Goal: Task Accomplishment & Management: Complete application form

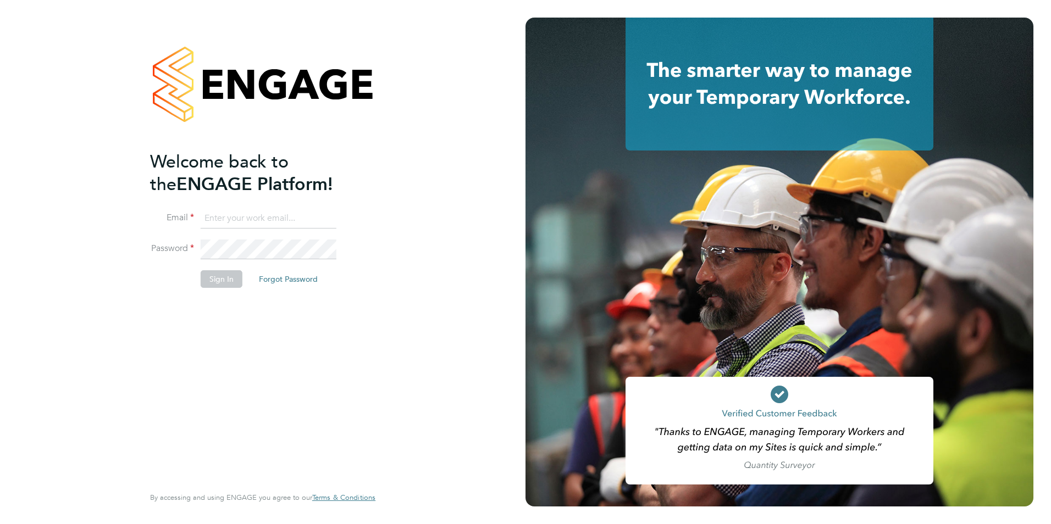
type input "taim@dannysullivan.co.uk"
click at [227, 270] on button "Sign In" at bounding box center [222, 279] width 42 height 18
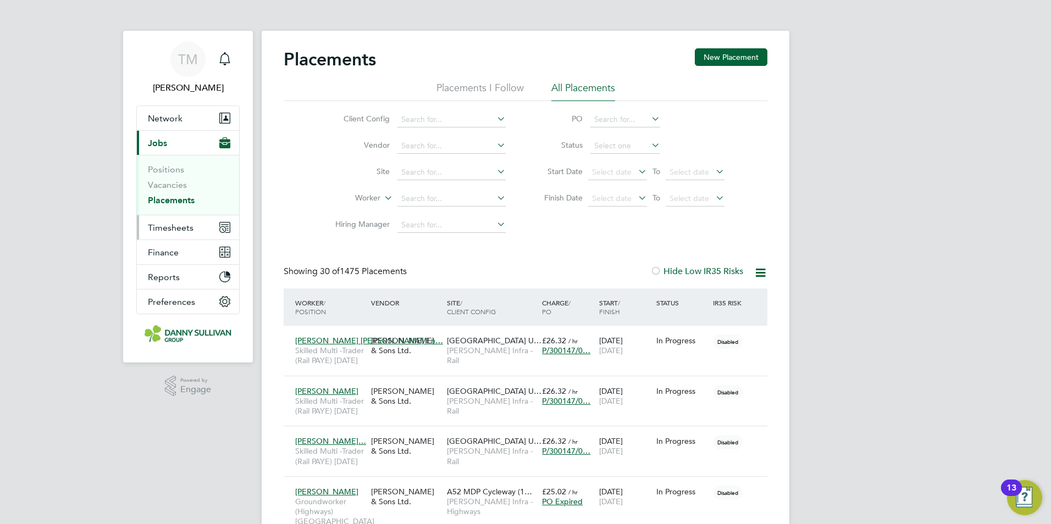
click at [184, 225] on span "Timesheets" at bounding box center [171, 228] width 46 height 10
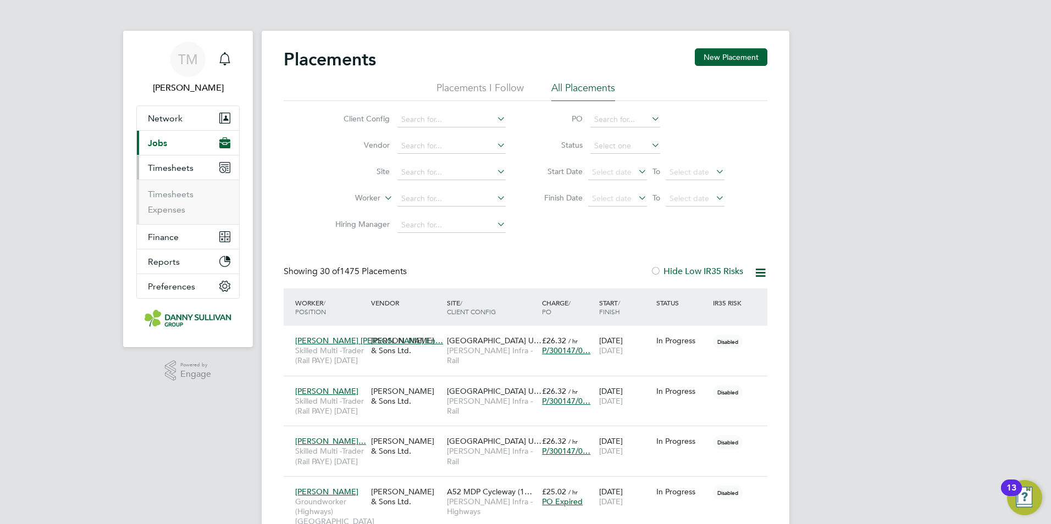
click at [176, 200] on li "Timesheets" at bounding box center [189, 196] width 82 height 15
click at [176, 197] on link "Timesheets" at bounding box center [171, 194] width 46 height 10
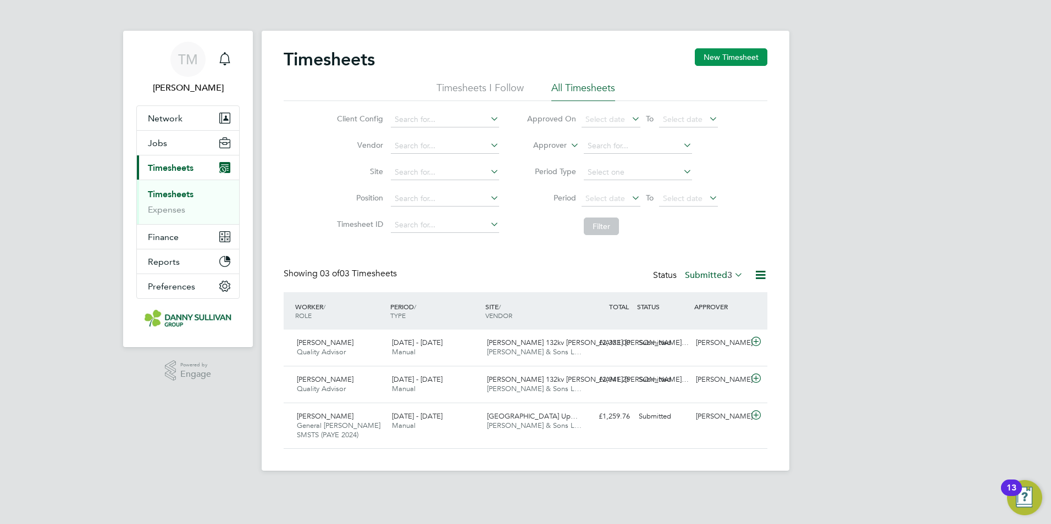
click at [745, 60] on button "New Timesheet" at bounding box center [731, 57] width 73 height 18
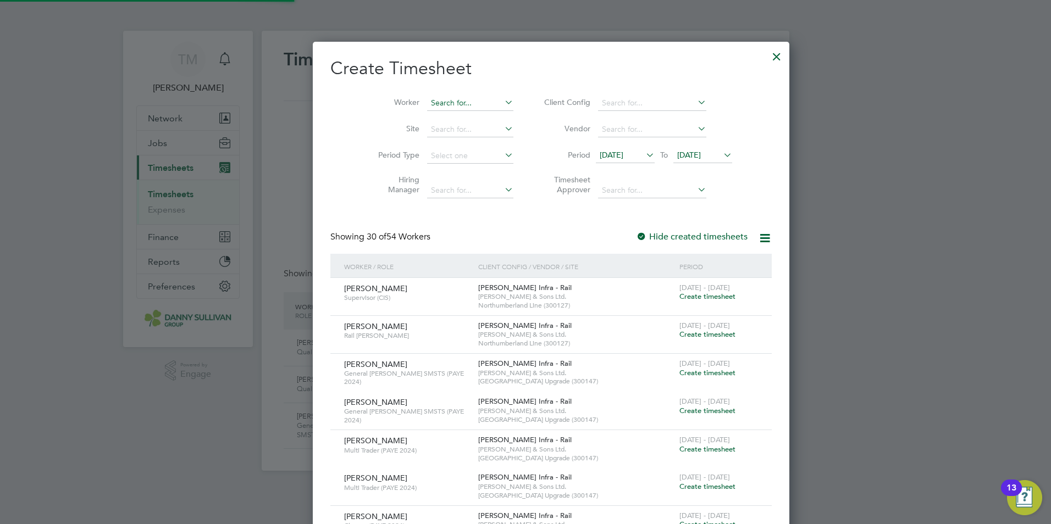
click at [432, 106] on input at bounding box center [470, 103] width 86 height 15
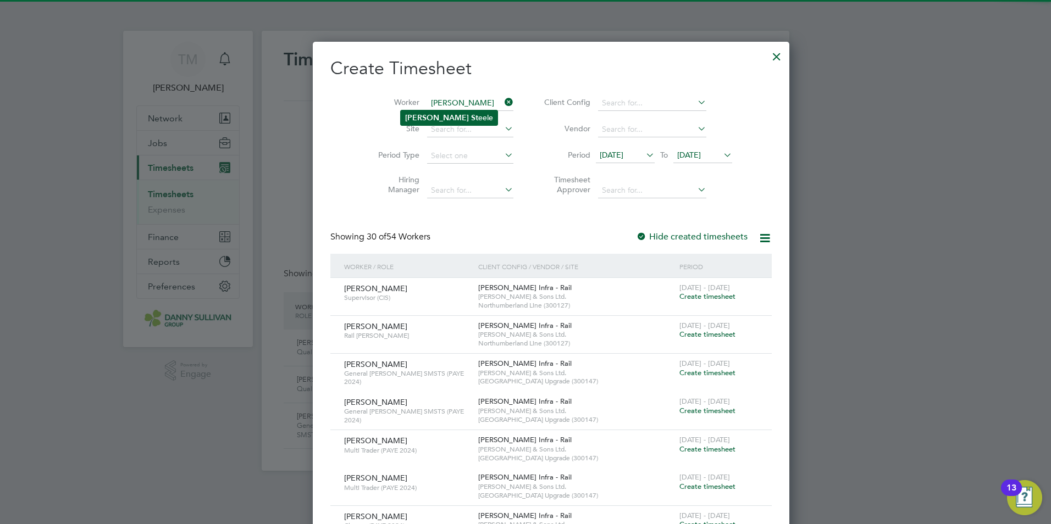
click at [442, 118] on li "[PERSON_NAME] eele" at bounding box center [449, 117] width 97 height 15
type input "[PERSON_NAME]"
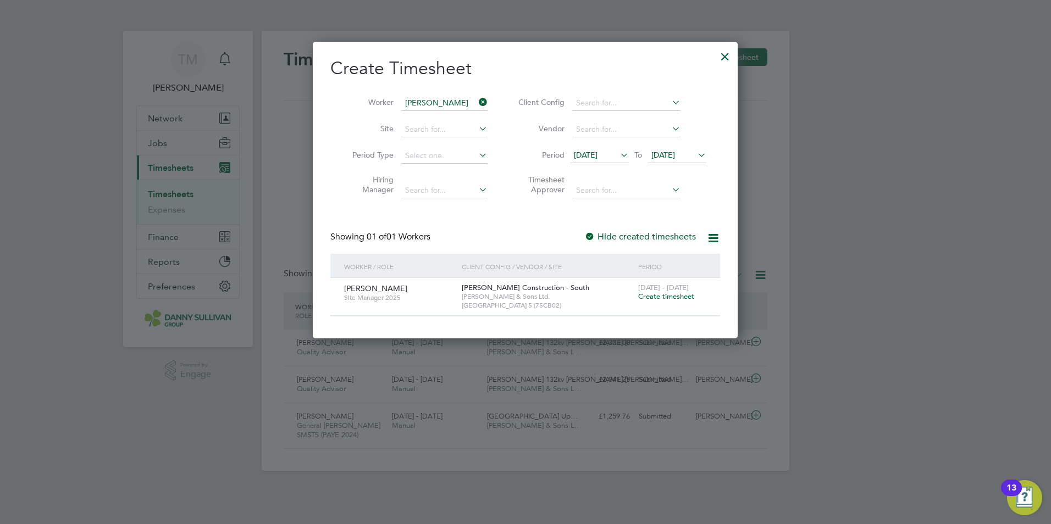
click at [659, 296] on span "Create timesheet" at bounding box center [666, 296] width 56 height 9
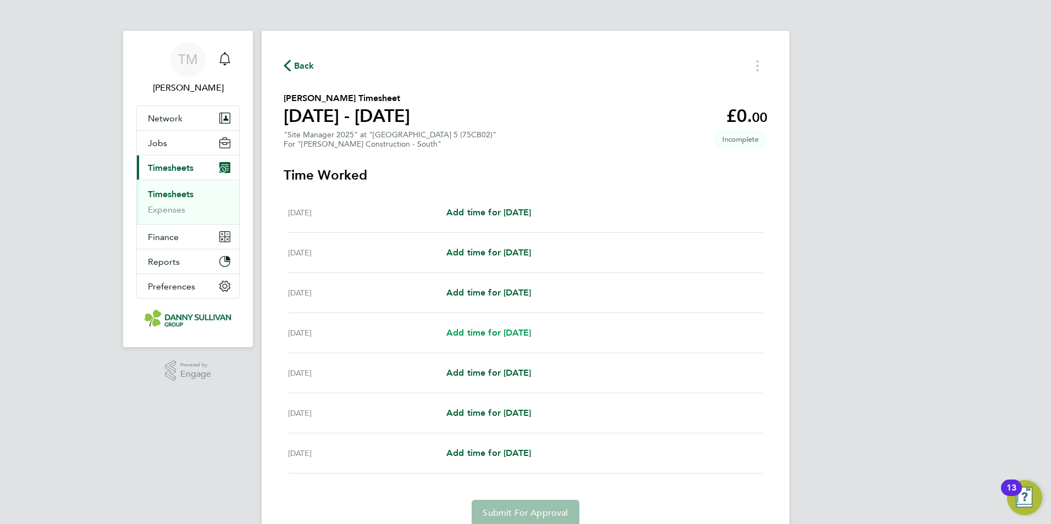
click at [521, 335] on span "Add time for [DATE]" at bounding box center [488, 333] width 85 height 10
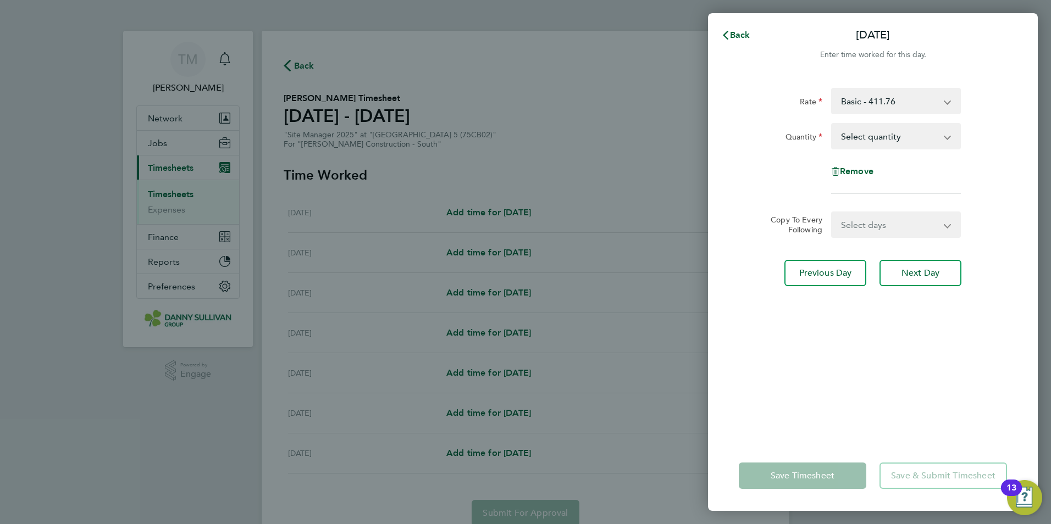
click at [864, 132] on select "Select quantity 0.5 1" at bounding box center [889, 136] width 114 height 24
select select "1"
click at [832, 124] on select "Select quantity 0.5 1" at bounding box center [889, 136] width 114 height 24
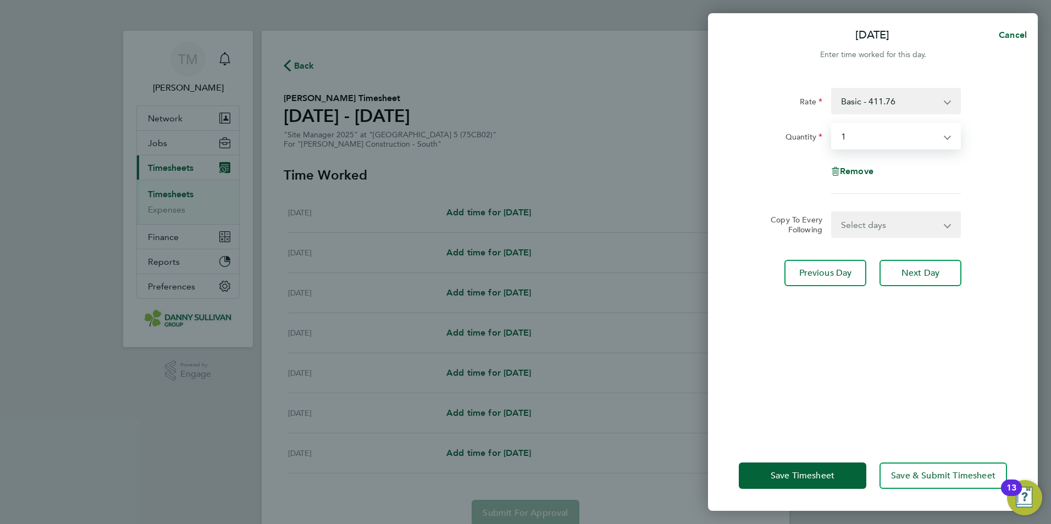
drag, startPoint x: 876, startPoint y: 221, endPoint x: 876, endPoint y: 230, distance: 8.8
click at [876, 222] on select "Select days Day [DATE] [DATE] [DATE]" at bounding box center [889, 225] width 115 height 24
select select "DAY"
click at [832, 213] on select "Select days Day [DATE] [DATE] [DATE]" at bounding box center [889, 225] width 115 height 24
select select "[DATE]"
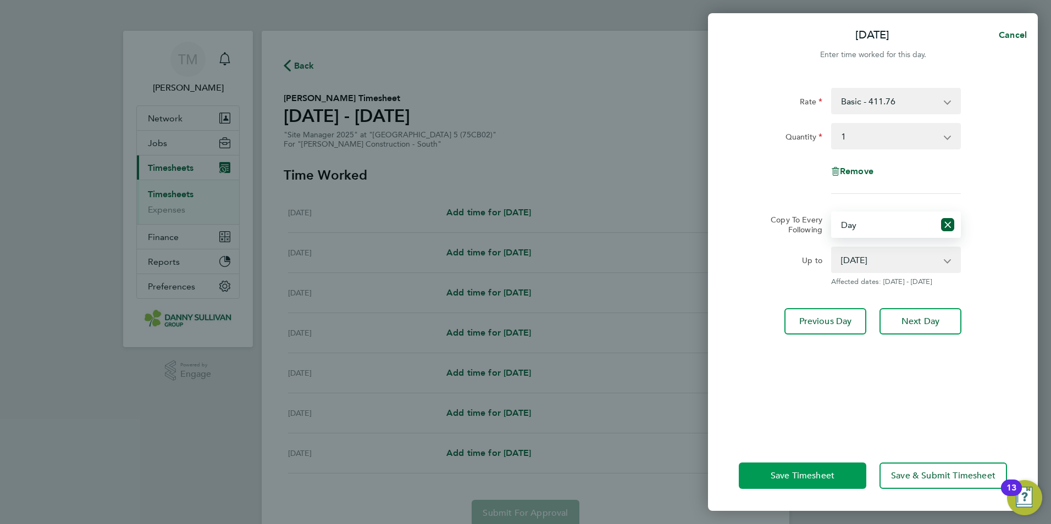
click at [745, 474] on button "Save Timesheet" at bounding box center [802, 476] width 127 height 26
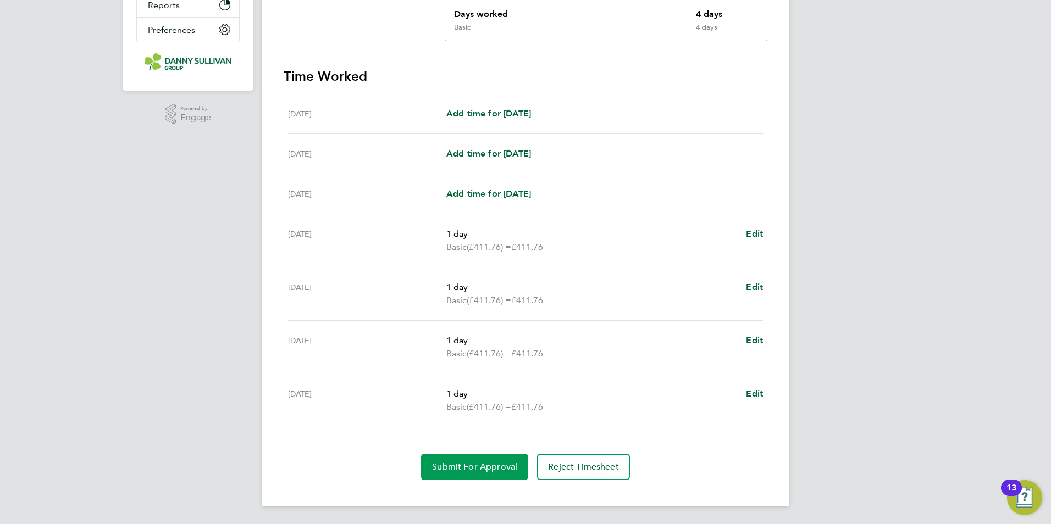
click at [491, 467] on span "Submit For Approval" at bounding box center [474, 467] width 85 height 11
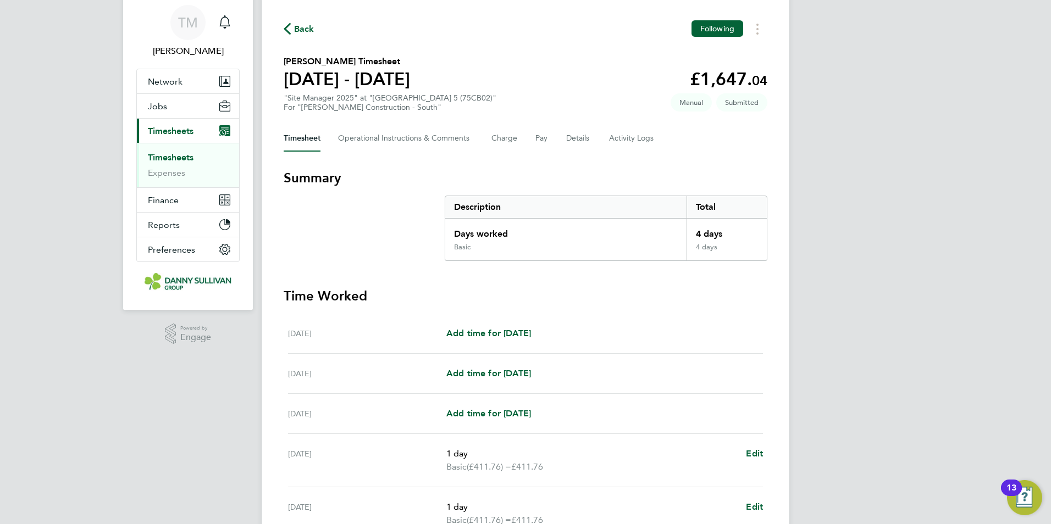
click at [182, 161] on link "Timesheets" at bounding box center [171, 157] width 46 height 10
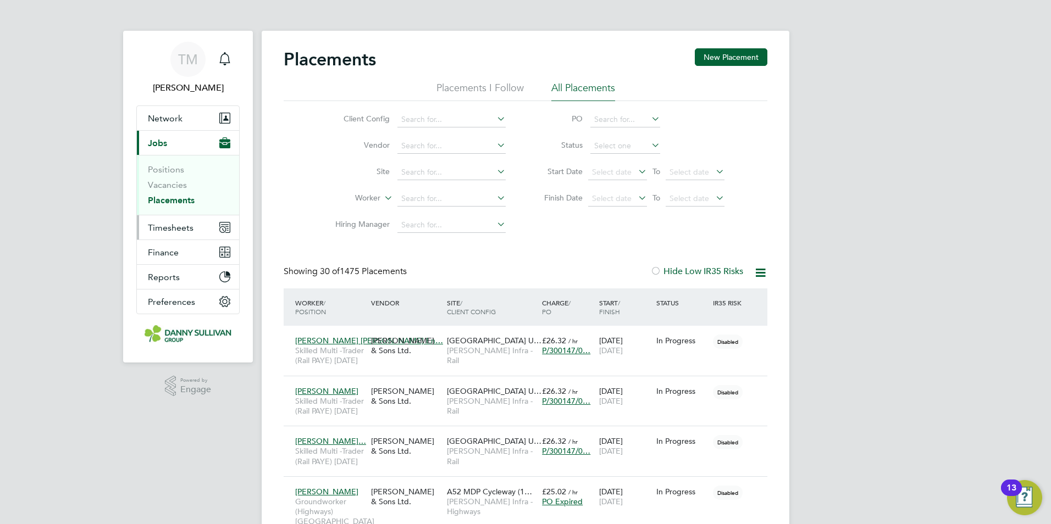
click at [187, 223] on span "Timesheets" at bounding box center [171, 228] width 46 height 10
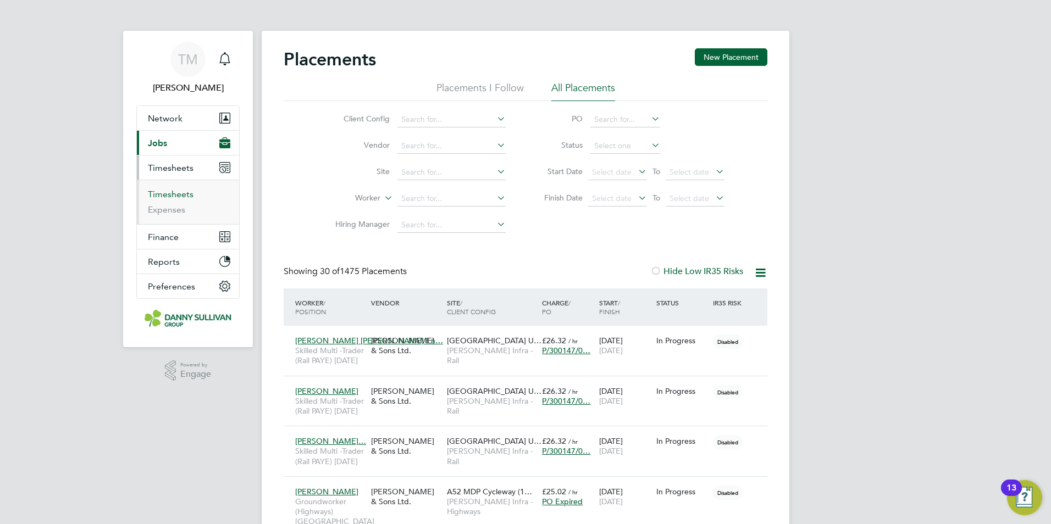
click at [174, 192] on link "Timesheets" at bounding box center [171, 194] width 46 height 10
